Goal: Task Accomplishment & Management: Manage account settings

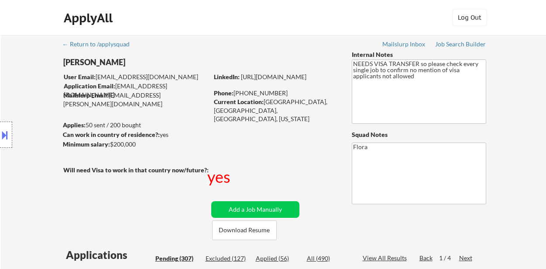
select select ""pending""
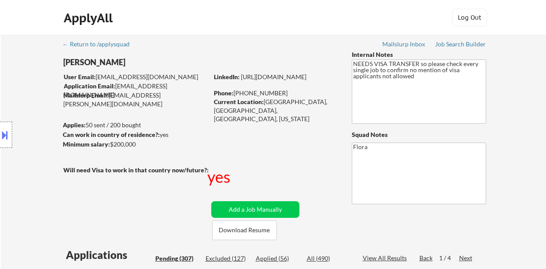
select select ""pending""
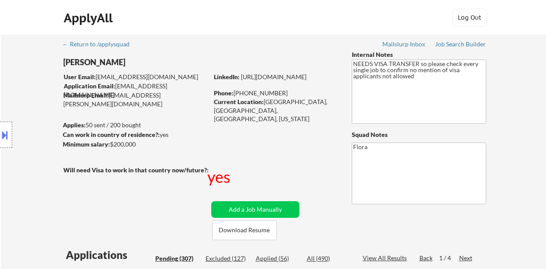
select select ""pending""
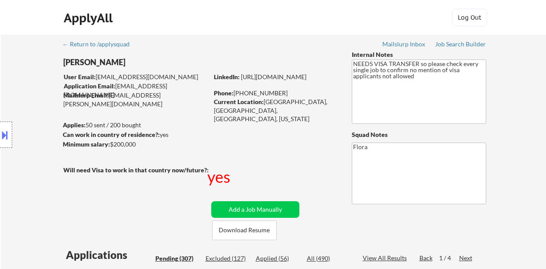
select select ""pending""
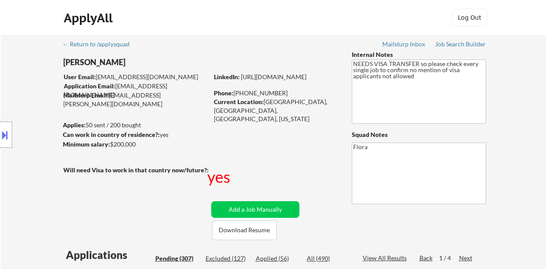
select select ""pending""
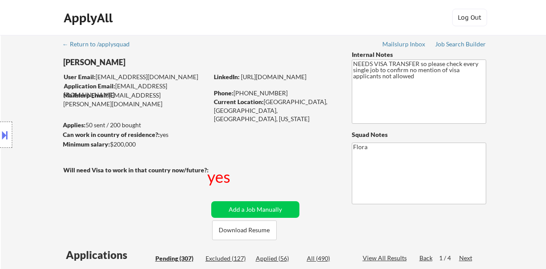
select select ""pending""
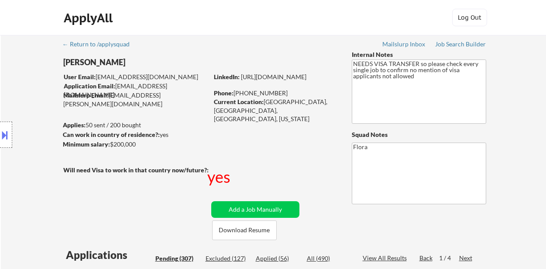
select select ""pending""
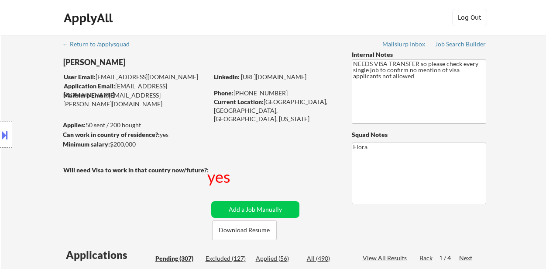
select select ""pending""
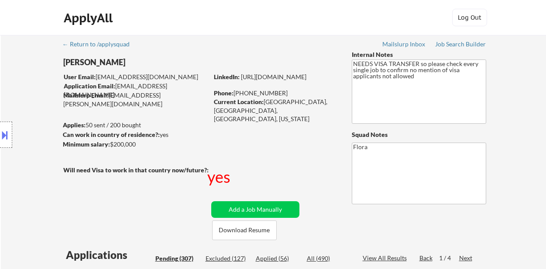
select select ""pending""
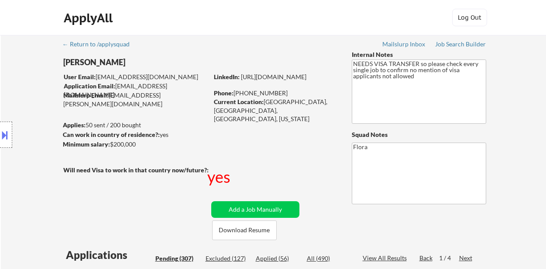
select select ""pending""
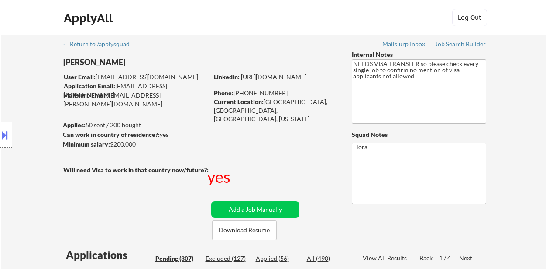
select select ""pending""
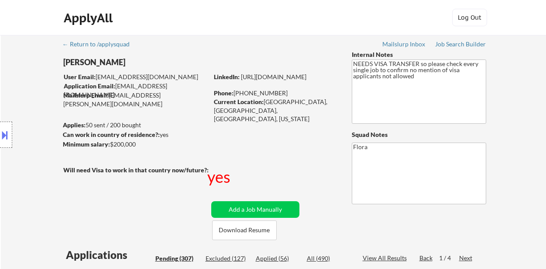
select select ""pending""
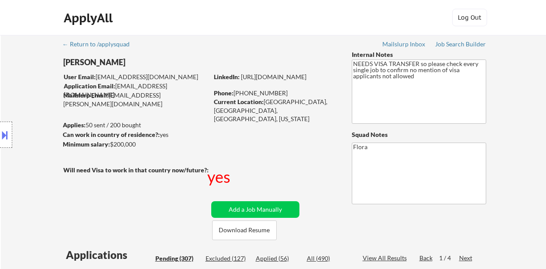
select select ""pending""
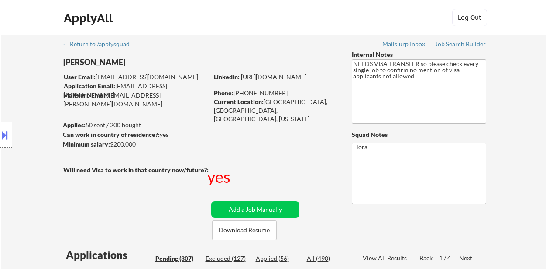
select select ""pending""
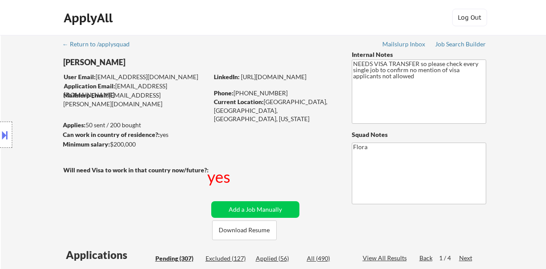
select select ""pending""
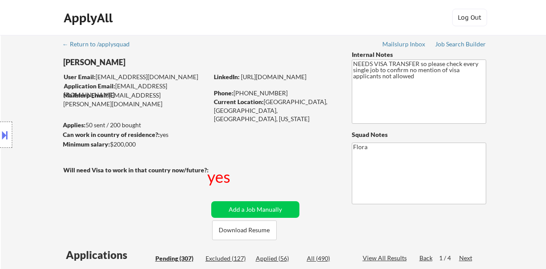
select select ""pending""
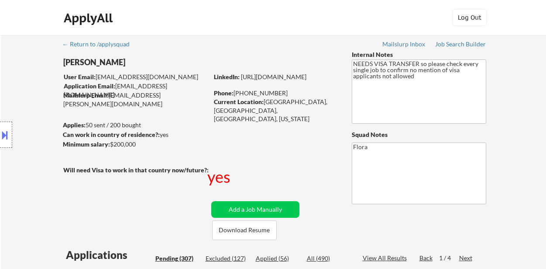
select select ""pending""
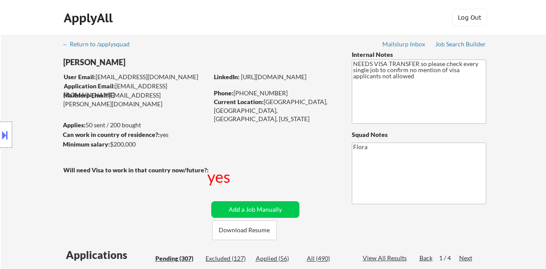
select select ""pending""
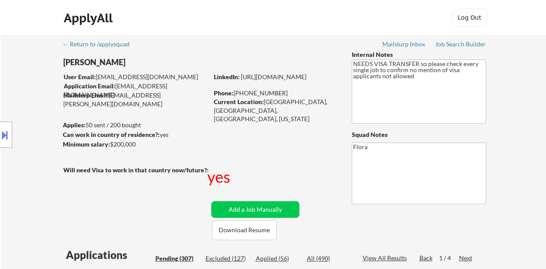
select select ""pending""
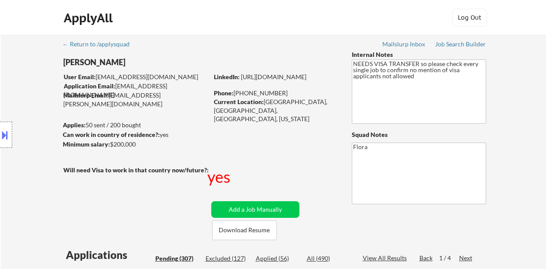
select select ""pending""
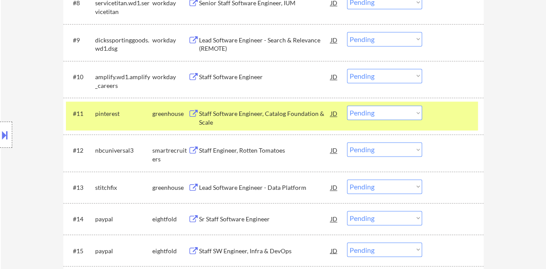
scroll to position [568, 0]
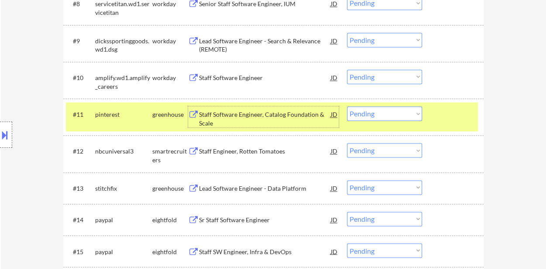
click at [231, 113] on div "Staff Software Engineer, Catalog Foundation & Scale" at bounding box center [265, 118] width 132 height 17
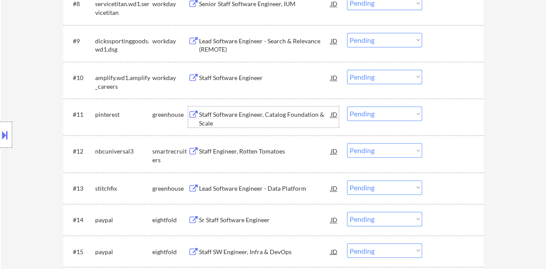
click at [390, 115] on select "Choose an option... Pending Applied Excluded (Questions) Excluded (Expired) Exc…" at bounding box center [384, 113] width 75 height 14
click at [347, 106] on select "Choose an option... Pending Applied Excluded (Questions) Excluded (Expired) Exc…" at bounding box center [384, 113] width 75 height 14
select select ""pending""
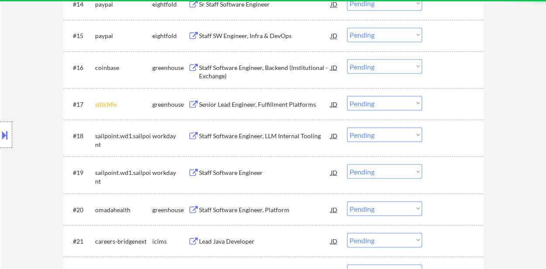
scroll to position [786, 0]
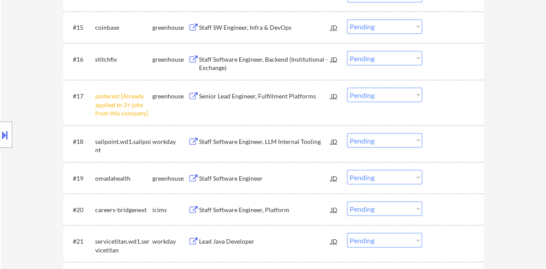
click at [371, 90] on select "Choose an option... Pending Applied Excluded (Questions) Excluded (Expired) Exc…" at bounding box center [384, 94] width 75 height 14
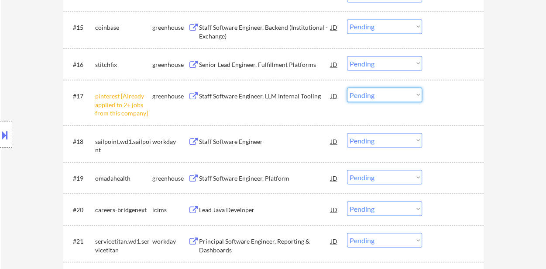
drag, startPoint x: 502, startPoint y: 91, endPoint x: 492, endPoint y: 92, distance: 10.1
click at [397, 94] on select "Choose an option... Pending Applied Excluded (Questions) Excluded (Expired) Exc…" at bounding box center [384, 94] width 75 height 14
click at [347, 87] on select "Choose an option... Pending Applied Excluded (Questions) Excluded (Expired) Exc…" at bounding box center [384, 94] width 75 height 14
select select ""pending""
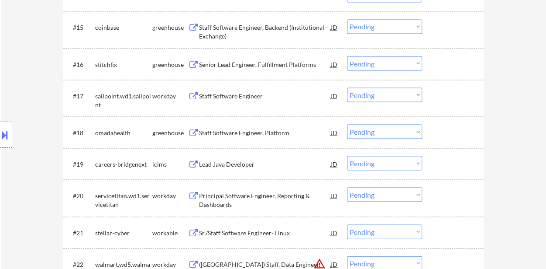
click at [245, 233] on div "Sr./Staff Software Engineer- Linux" at bounding box center [265, 232] width 132 height 9
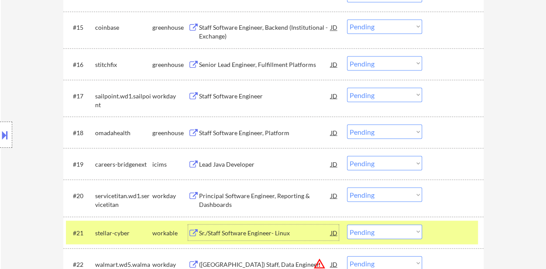
click at [358, 133] on select "Choose an option... Pending Applied Excluded (Questions) Excluded (Expired) Exc…" at bounding box center [384, 131] width 75 height 14
click at [347, 124] on select "Choose an option... Pending Applied Excluded (Questions) Excluded (Expired) Exc…" at bounding box center [384, 131] width 75 height 14
select select ""pending""
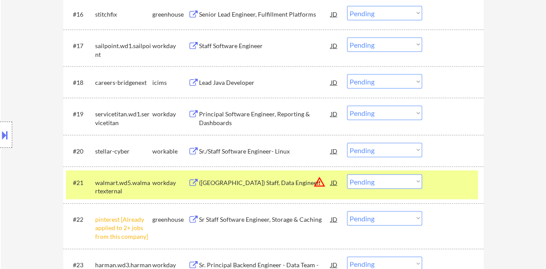
scroll to position [874, 0]
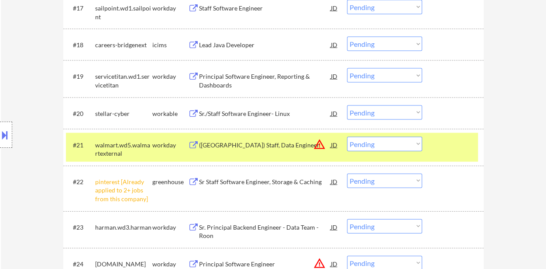
click at [408, 143] on select "Choose an option... Pending Applied Excluded (Questions) Excluded (Expired) Exc…" at bounding box center [384, 144] width 75 height 14
click at [347, 137] on select "Choose an option... Pending Applied Excluded (Questions) Excluded (Expired) Exc…" at bounding box center [384, 144] width 75 height 14
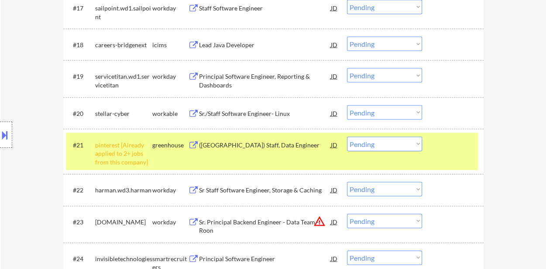
click at [382, 142] on select "Choose an option... Pending Applied Excluded (Questions) Excluded (Expired) Exc…" at bounding box center [384, 144] width 75 height 14
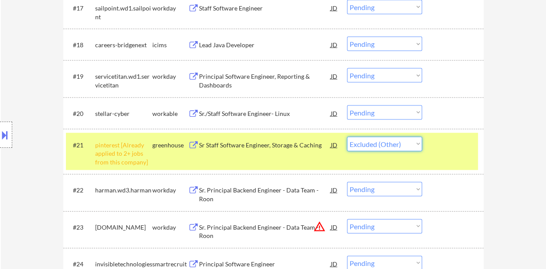
click at [347, 137] on select "Choose an option... Pending Applied Excluded (Questions) Excluded (Expired) Exc…" at bounding box center [384, 144] width 75 height 14
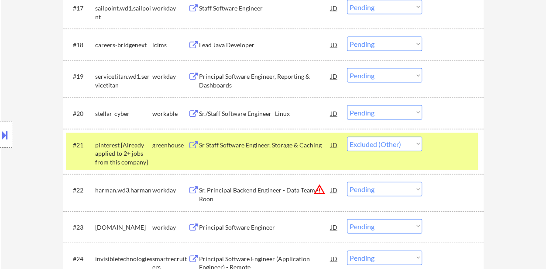
select select ""pending""
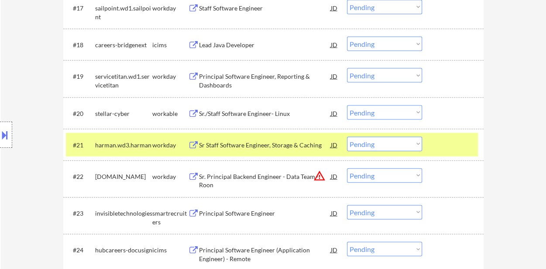
click at [456, 145] on div at bounding box center [454, 145] width 38 height 16
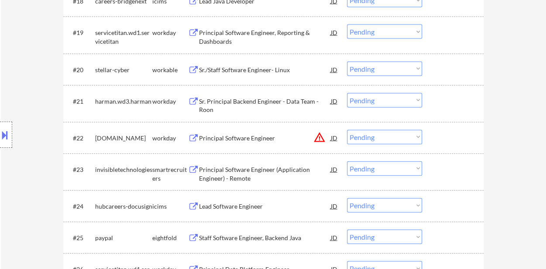
scroll to position [961, 0]
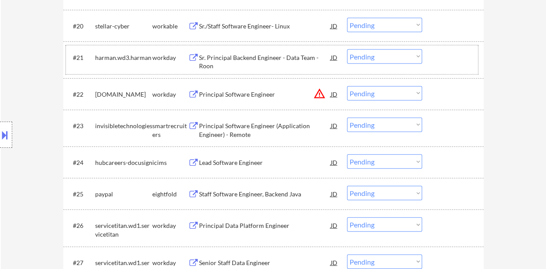
click at [369, 21] on select "Choose an option... Pending Applied Excluded (Questions) Excluded (Expired) Exc…" at bounding box center [384, 25] width 75 height 14
click at [347, 18] on select "Choose an option... Pending Applied Excluded (Questions) Excluded (Expired) Exc…" at bounding box center [384, 25] width 75 height 14
select select ""pending""
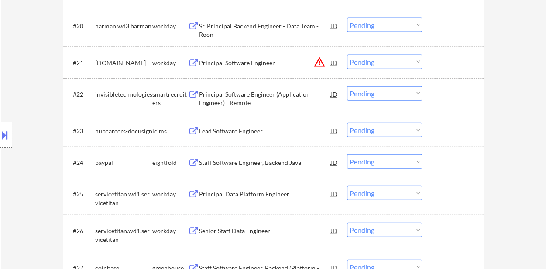
click at [244, 94] on div "Principal Software Engineer (Application Engineer) - Remote" at bounding box center [265, 98] width 132 height 17
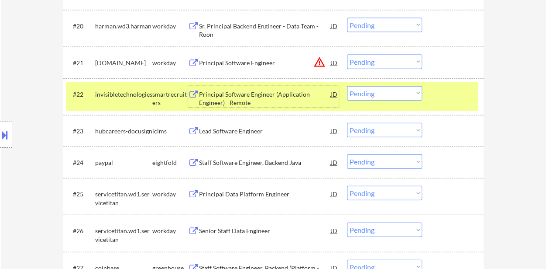
click at [373, 91] on select "Choose an option... Pending Applied Excluded (Questions) Excluded (Expired) Exc…" at bounding box center [384, 93] width 75 height 14
click at [347, 86] on select "Choose an option... Pending Applied Excluded (Questions) Excluded (Expired) Exc…" at bounding box center [384, 93] width 75 height 14
select select ""pending""
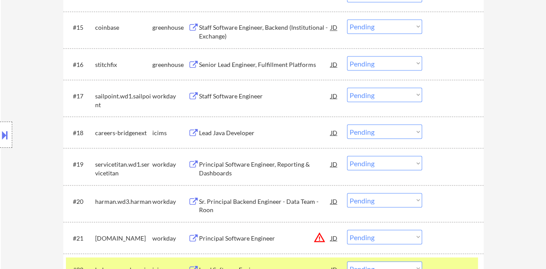
scroll to position [611, 0]
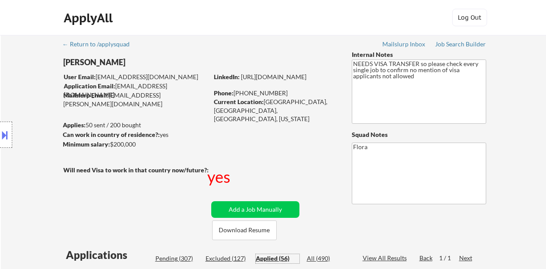
select select ""applied""
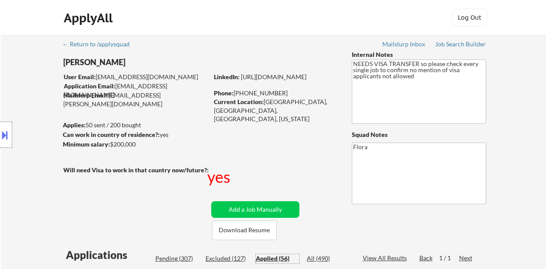
select select ""applied""
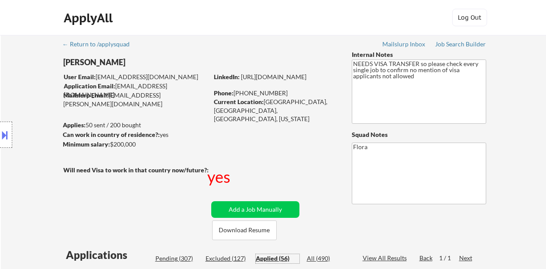
select select ""applied""
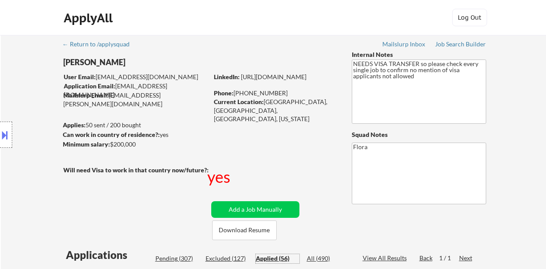
select select ""applied""
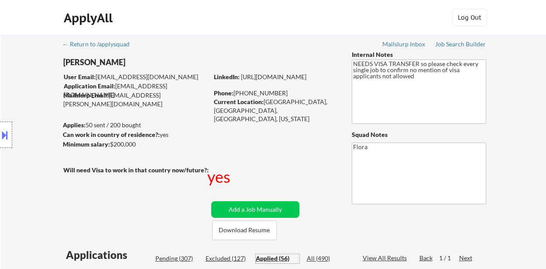
select select ""applied""
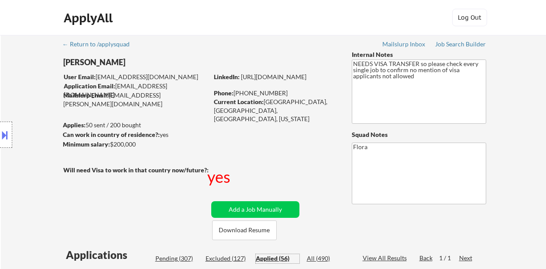
select select ""applied""
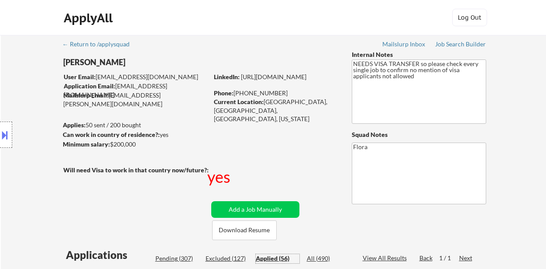
select select ""applied""
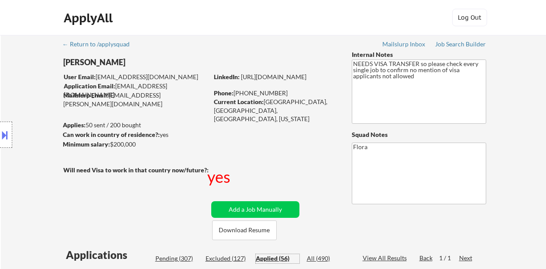
select select ""applied""
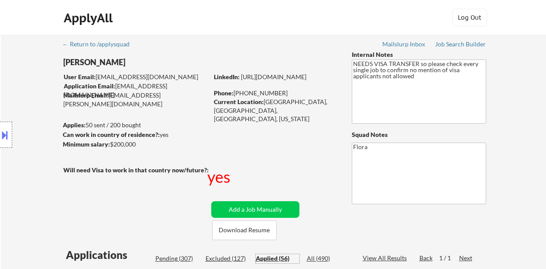
select select ""applied""
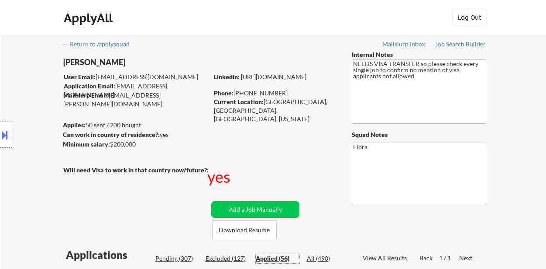
select select ""applied""
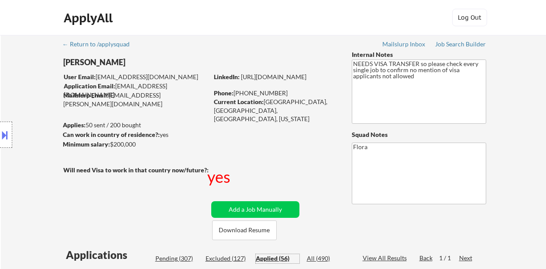
select select ""applied""
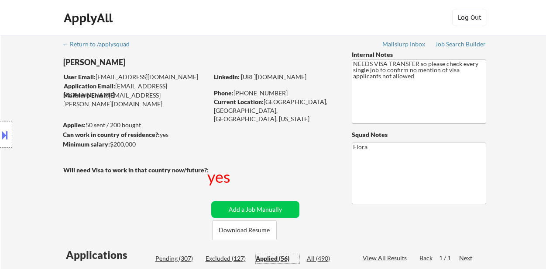
select select ""applied""
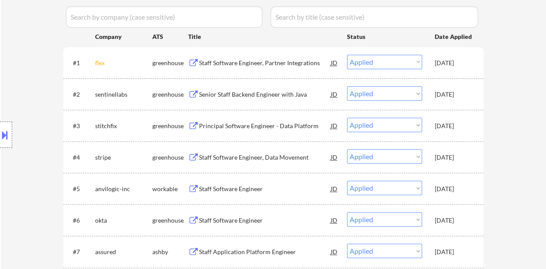
select select ""applied""
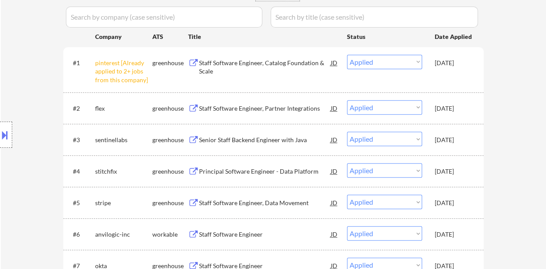
scroll to position [175, 0]
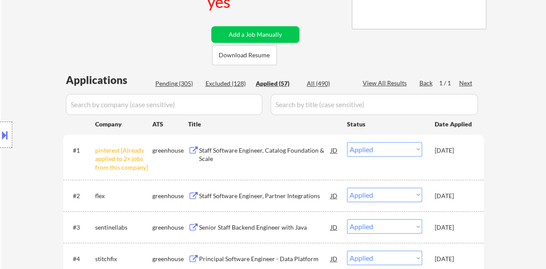
select select ""applied""
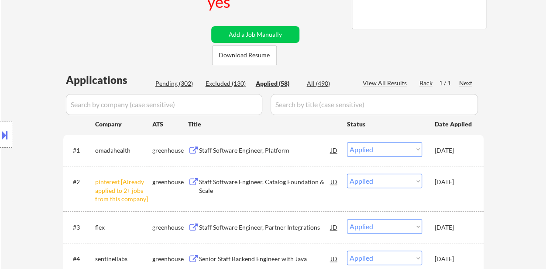
select select ""applied""
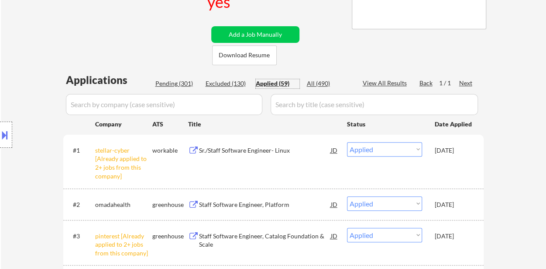
select select ""applied""
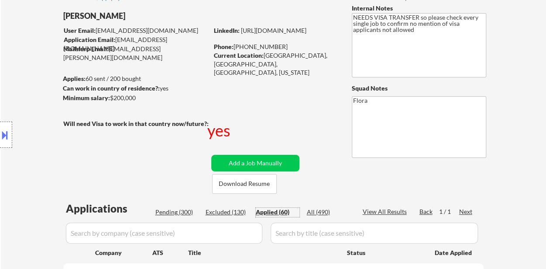
scroll to position [44, 0]
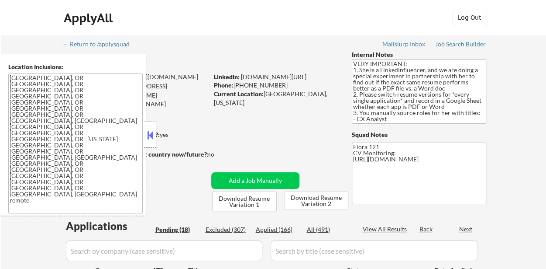
select select ""pending""
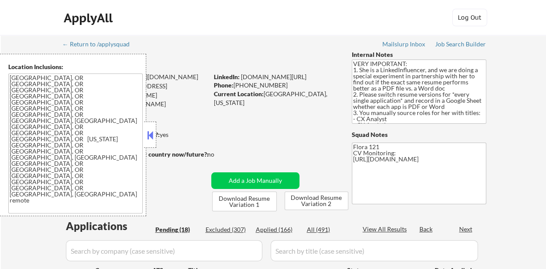
select select ""pending""
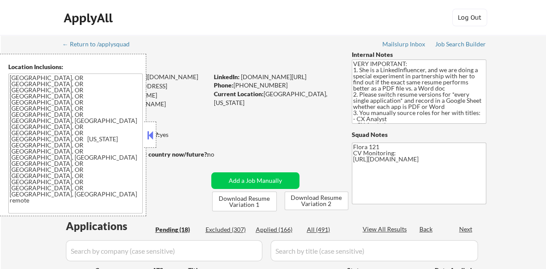
select select ""pending""
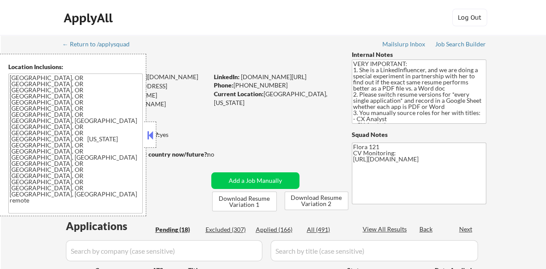
select select ""pending""
click at [152, 134] on button at bounding box center [150, 134] width 10 height 13
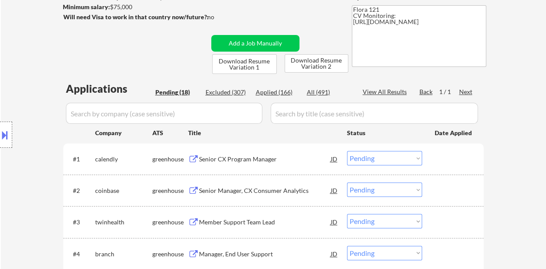
scroll to position [175, 0]
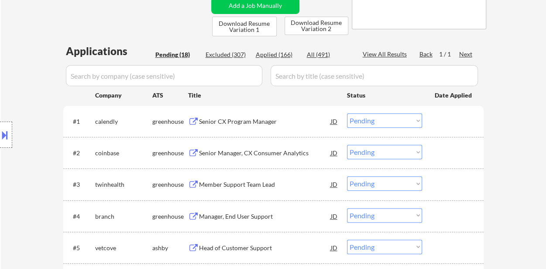
click at [245, 121] on div "Senior CX Program Manager" at bounding box center [265, 121] width 132 height 9
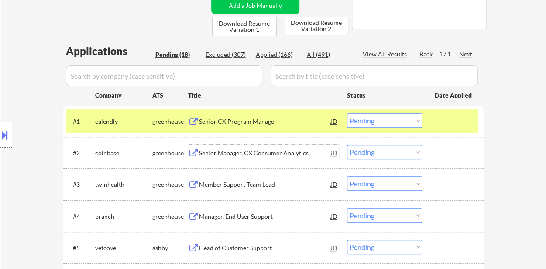
click at [245, 149] on div "Senior Manager, CX Consumer Analytics" at bounding box center [265, 153] width 132 height 9
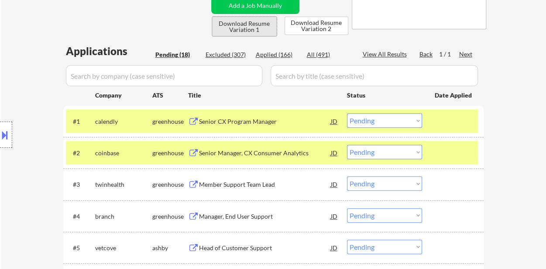
click at [261, 31] on button "Download Resume Variation 1" at bounding box center [244, 27] width 65 height 20
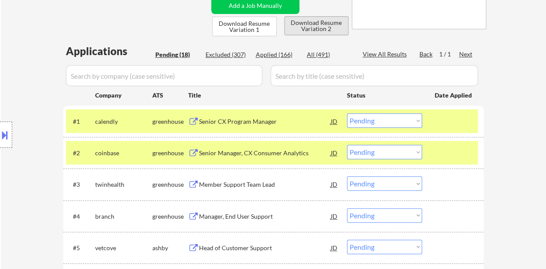
click at [326, 25] on button "Download Resume Variation 2" at bounding box center [317, 26] width 64 height 18
select select ""pending""
click at [374, 121] on select "Choose an option... Pending Applied Excluded (Questions) Excluded (Expired) Exc…" at bounding box center [384, 120] width 75 height 14
click at [347, 113] on select "Choose an option... Pending Applied Excluded (Questions) Excluded (Expired) Exc…" at bounding box center [384, 120] width 75 height 14
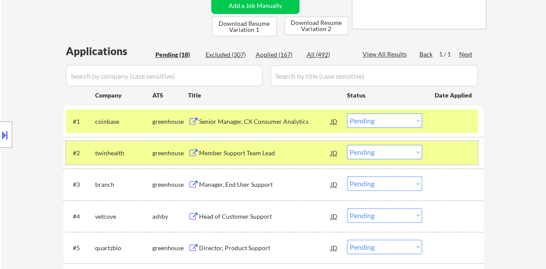
click at [439, 156] on div at bounding box center [454, 153] width 38 height 16
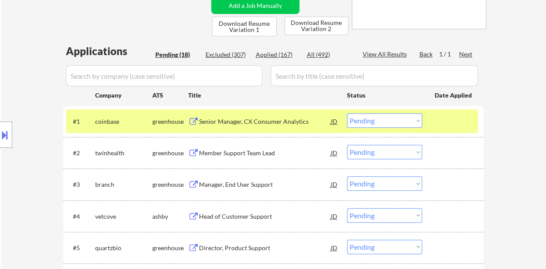
click at [218, 155] on div "Member Support Team Lead" at bounding box center [265, 153] width 132 height 9
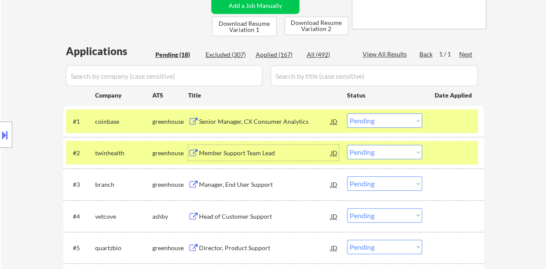
click at [236, 120] on div "Senior Manager, CX Consumer Analytics" at bounding box center [265, 121] width 132 height 9
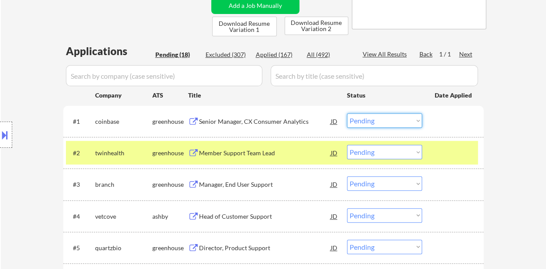
click at [373, 124] on select "Choose an option... Pending Applied Excluded (Questions) Excluded (Expired) Exc…" at bounding box center [384, 120] width 75 height 14
click at [347, 113] on select "Choose an option... Pending Applied Excluded (Questions) Excluded (Expired) Exc…" at bounding box center [384, 120] width 75 height 14
click at [416, 120] on select "Choose an option... Pending Applied Excluded (Questions) Excluded (Expired) Exc…" at bounding box center [384, 120] width 75 height 14
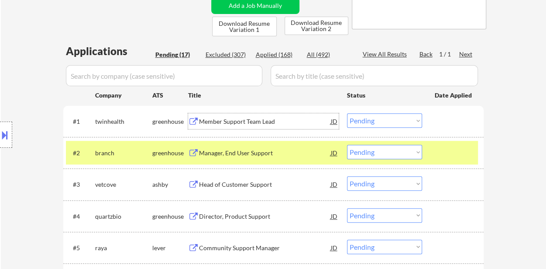
click at [232, 118] on div "Member Support Team Lead" at bounding box center [265, 121] width 132 height 9
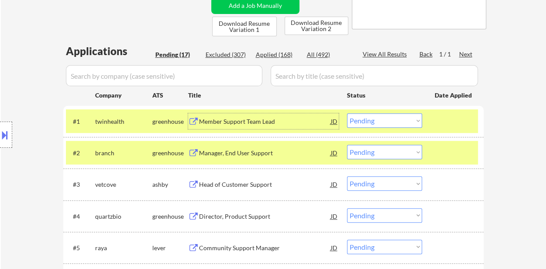
drag, startPoint x: 390, startPoint y: 118, endPoint x: 396, endPoint y: 124, distance: 7.4
click at [390, 118] on select "Choose an option... Pending Applied Excluded (Questions) Excluded (Expired) Exc…" at bounding box center [384, 120] width 75 height 14
click at [347, 113] on select "Choose an option... Pending Applied Excluded (Questions) Excluded (Expired) Exc…" at bounding box center [384, 120] width 75 height 14
click at [242, 152] on div "Manager, End User Support" at bounding box center [265, 153] width 132 height 9
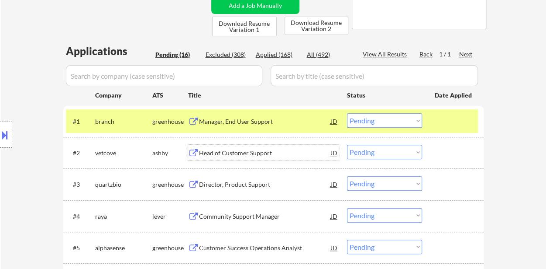
click at [245, 158] on div "Head of Customer Support" at bounding box center [265, 153] width 132 height 16
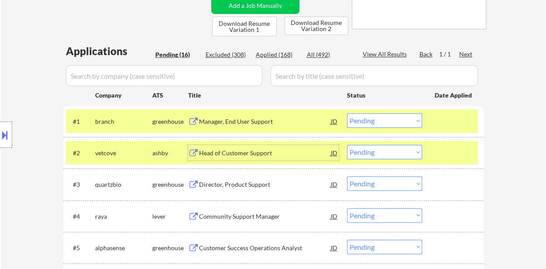
click at [408, 117] on select "Choose an option... Pending Applied Excluded (Questions) Excluded (Expired) Exc…" at bounding box center [384, 120] width 75 height 14
click at [347, 113] on select "Choose an option... Pending Applied Excluded (Questions) Excluded (Expired) Exc…" at bounding box center [384, 120] width 75 height 14
select select ""pending""
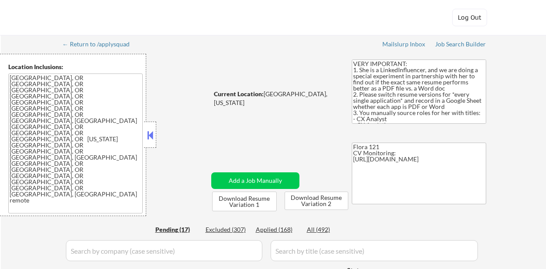
select select ""pending""
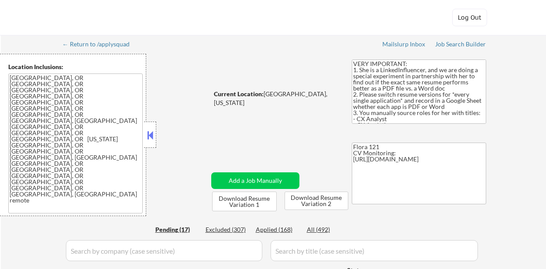
select select ""pending""
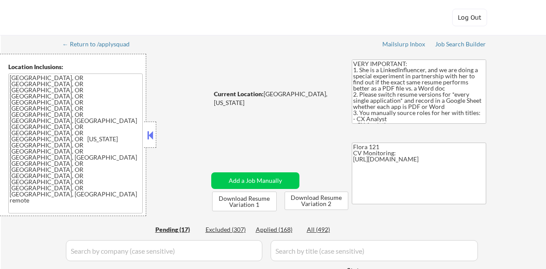
select select ""pending""
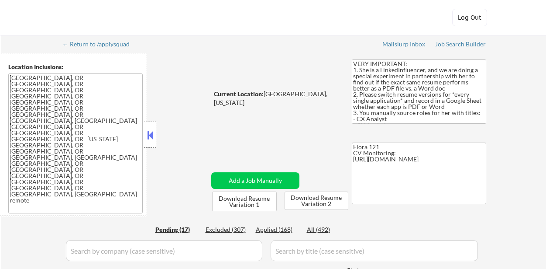
select select ""pending""
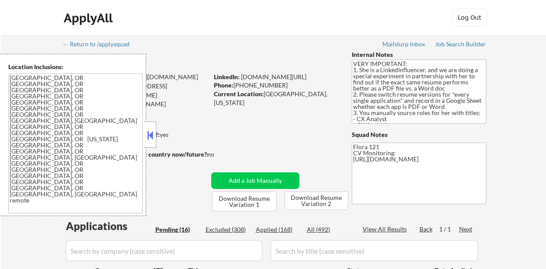
select select ""pending""
